Goal: Check status: Check status

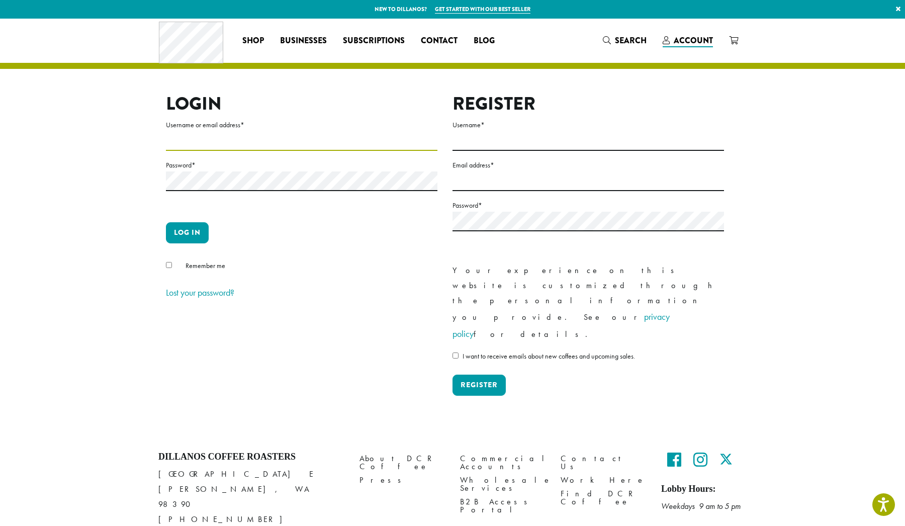
type input "**********"
click at [187, 232] on button "Log in" at bounding box center [187, 232] width 43 height 21
click at [184, 229] on button "Log in" at bounding box center [187, 232] width 43 height 21
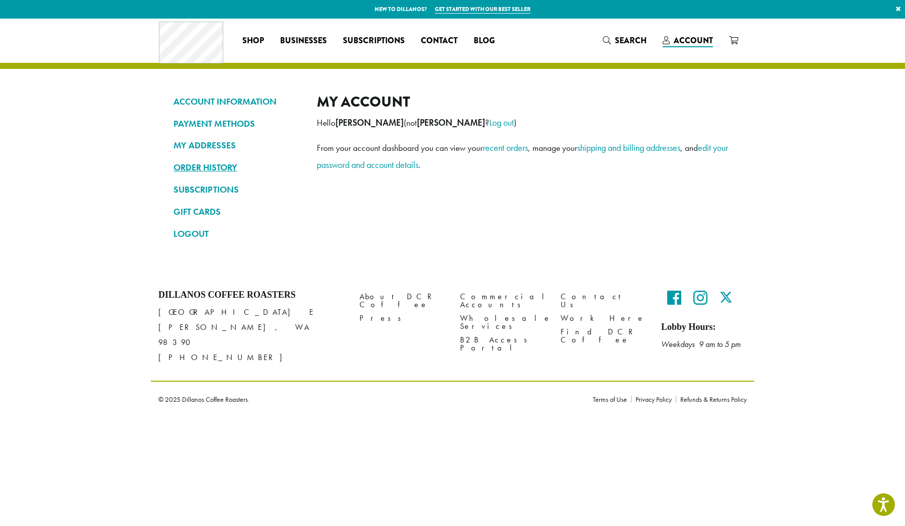
click at [216, 164] on link "ORDER HISTORY" at bounding box center [238, 167] width 128 height 17
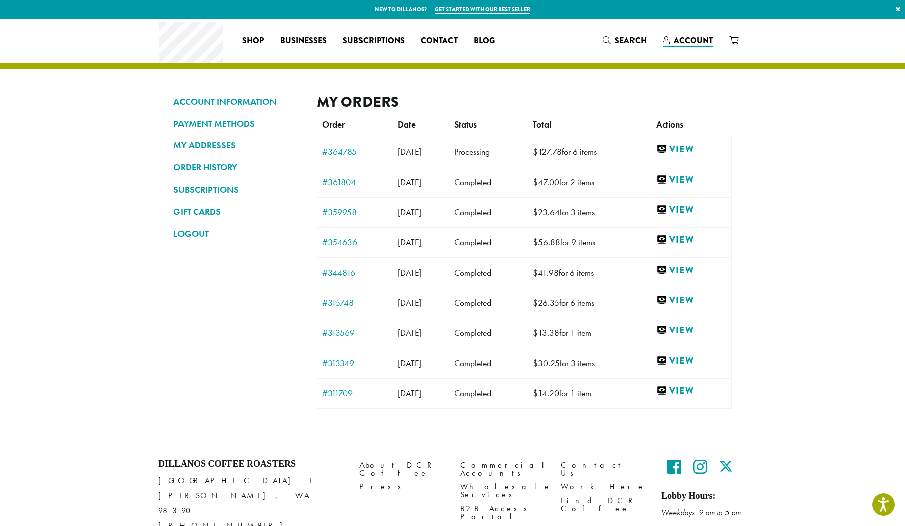
click at [695, 145] on link "View" at bounding box center [691, 149] width 70 height 13
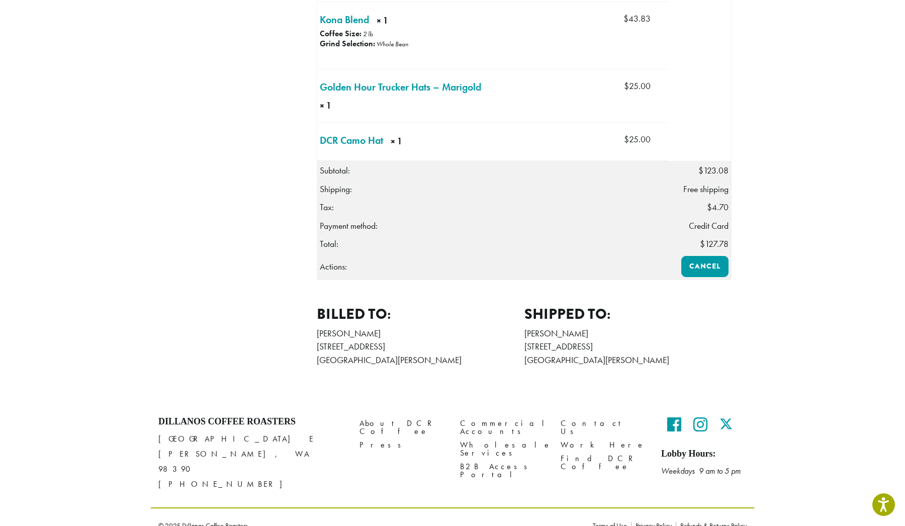
scroll to position [326, 0]
